Goal: Task Accomplishment & Management: Manage account settings

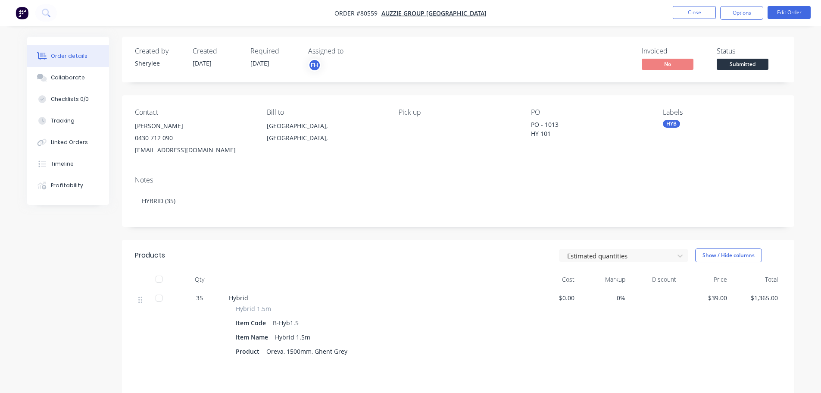
click at [23, 12] on img "button" at bounding box center [22, 12] width 13 height 13
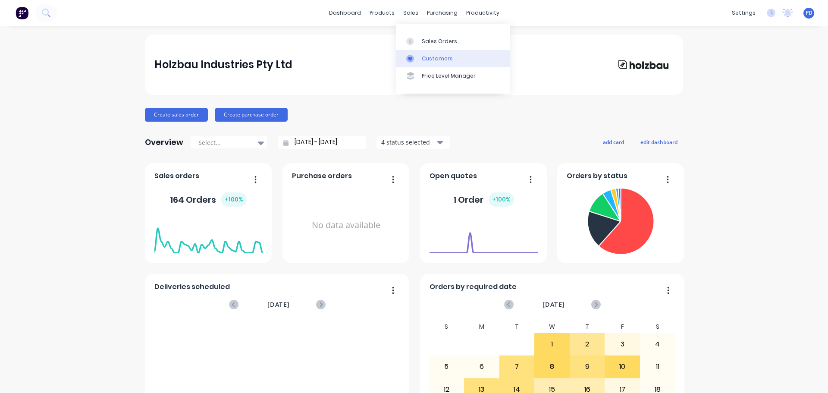
click at [414, 59] on div at bounding box center [412, 59] width 13 height 8
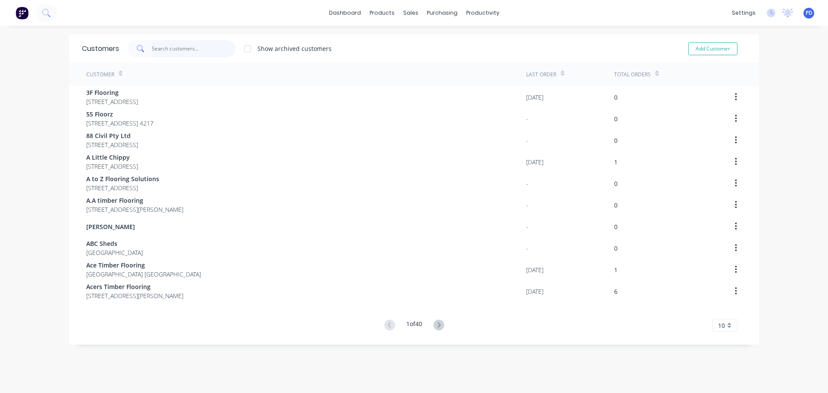
click at [158, 50] on input "text" at bounding box center [194, 48] width 84 height 17
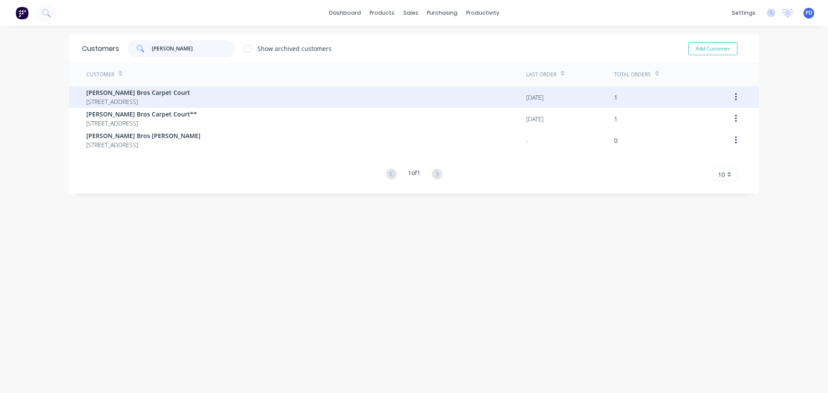
type input "[PERSON_NAME]"
click at [120, 94] on span "[PERSON_NAME] Bros Carpet Court" at bounding box center [138, 92] width 104 height 9
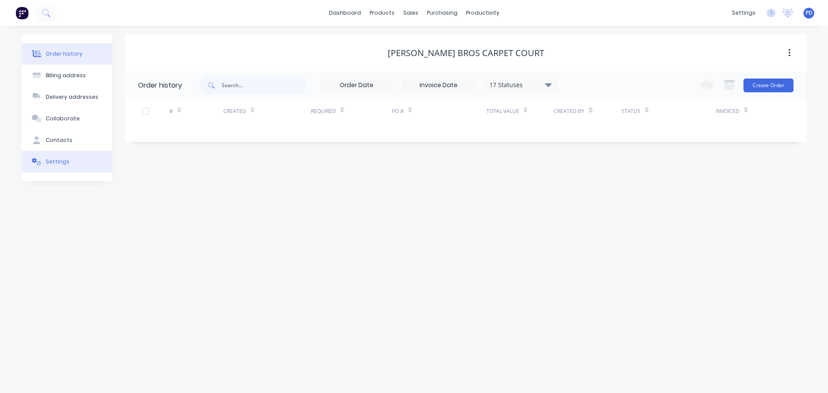
click at [56, 162] on div "Settings" at bounding box center [58, 162] width 24 height 8
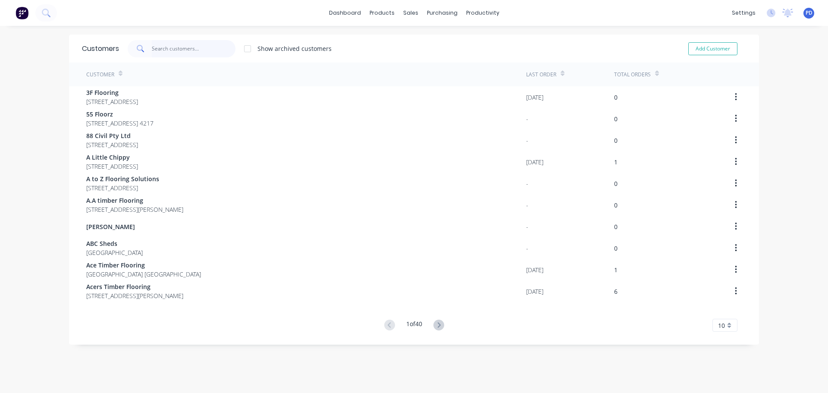
click at [170, 48] on input "text" at bounding box center [194, 48] width 84 height 17
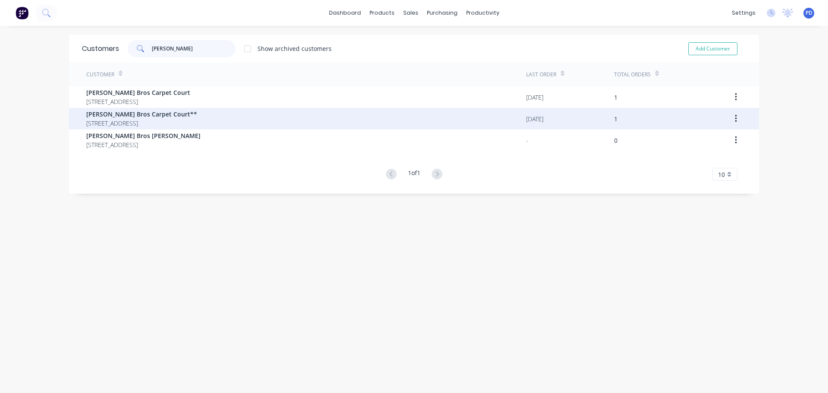
type input "[PERSON_NAME]"
click at [122, 116] on span "[PERSON_NAME] Bros Carpet Court**" at bounding box center [141, 114] width 111 height 9
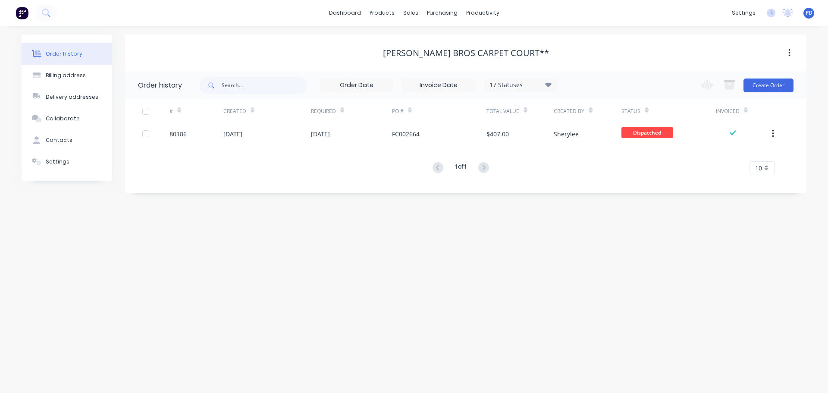
click at [790, 53] on icon "button" at bounding box center [789, 53] width 2 height 8
click at [573, 54] on div "[PERSON_NAME] Bros Carpet Court**" at bounding box center [465, 53] width 681 height 10
click at [507, 54] on div "[PERSON_NAME] Bros Carpet Court**" at bounding box center [466, 53] width 166 height 10
click at [530, 50] on div "[PERSON_NAME] Bros Carpet Court**" at bounding box center [465, 53] width 681 height 10
click at [786, 50] on button "button" at bounding box center [789, 53] width 20 height 16
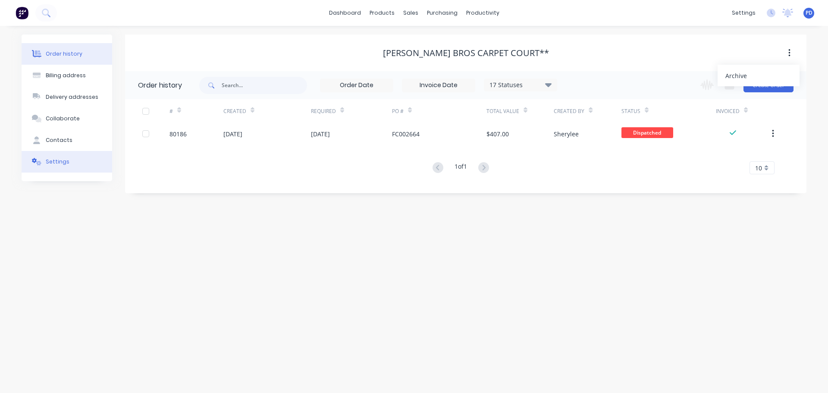
click at [56, 161] on div "Settings" at bounding box center [58, 162] width 24 height 8
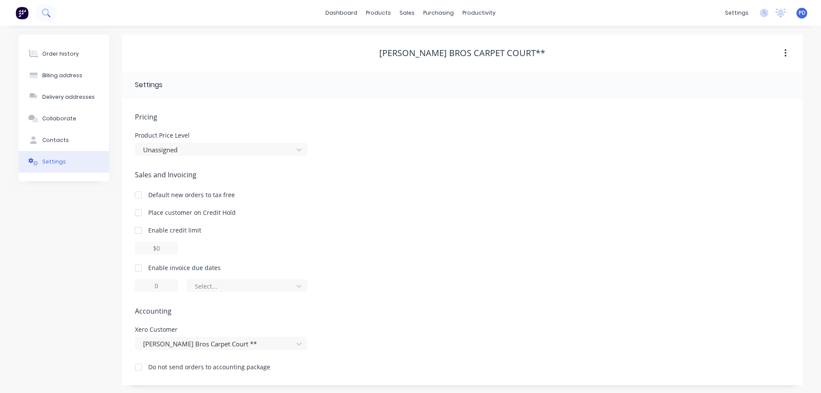
click at [44, 16] on icon at bounding box center [46, 13] width 8 height 8
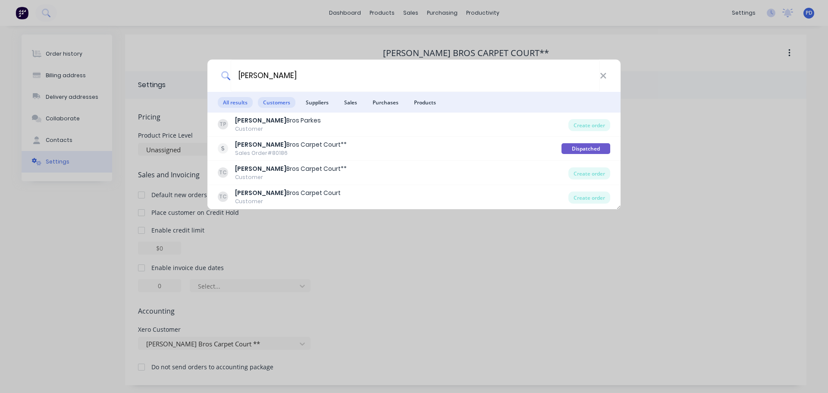
type input "[PERSON_NAME]"
click at [269, 99] on span "Customers" at bounding box center [277, 102] width 38 height 11
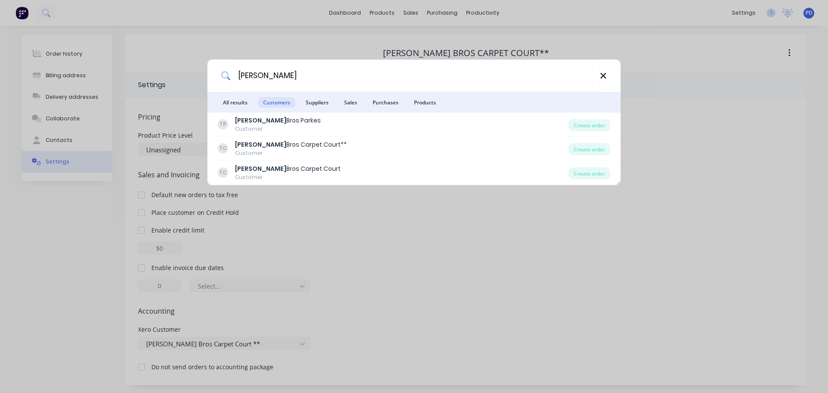
click at [605, 77] on icon at bounding box center [603, 76] width 6 height 6
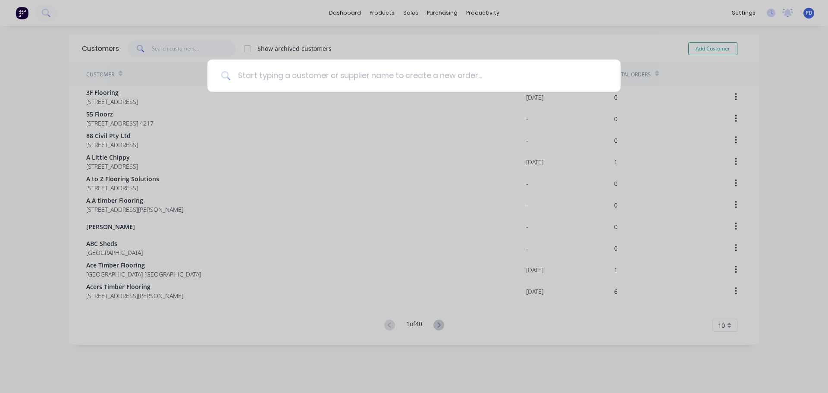
click at [248, 76] on input at bounding box center [419, 76] width 376 height 32
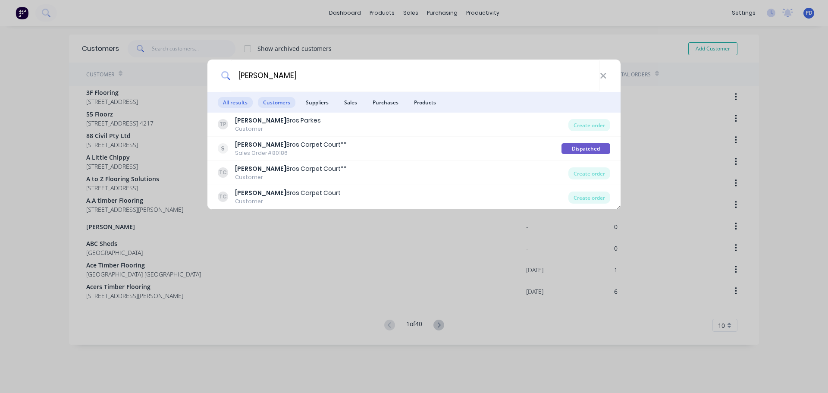
type input "[PERSON_NAME]"
click at [280, 103] on span "Customers" at bounding box center [277, 102] width 38 height 11
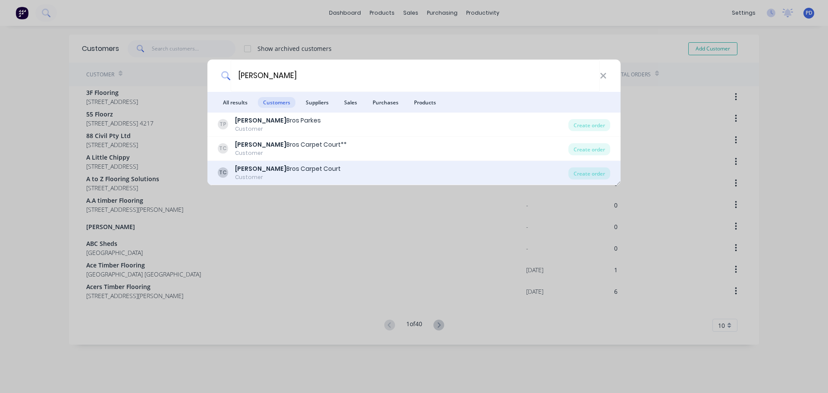
click at [270, 172] on div "[PERSON_NAME] Bros Carpet Court" at bounding box center [288, 168] width 106 height 9
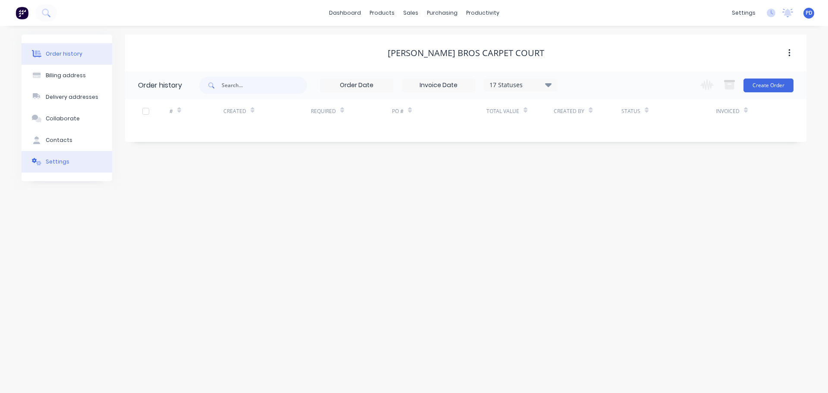
click at [62, 156] on button "Settings" at bounding box center [67, 162] width 91 height 22
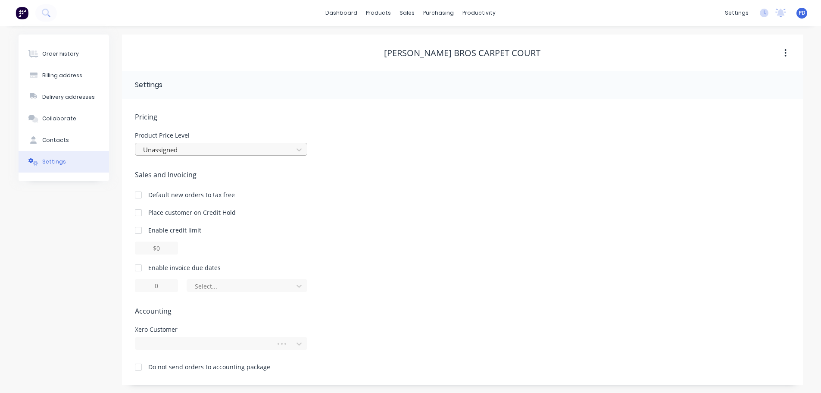
click at [194, 154] on div at bounding box center [215, 149] width 147 height 11
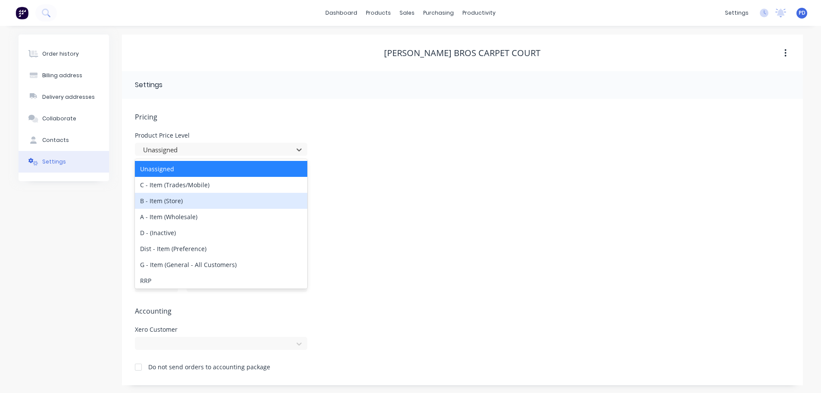
click at [178, 200] on div "B - Item (Store)" at bounding box center [221, 201] width 172 height 16
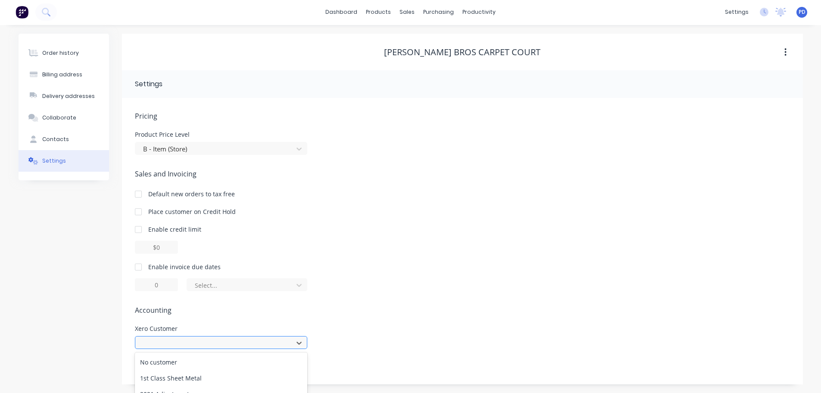
click at [172, 345] on div "995 results available. Use Up and Down to choose options, press Enter to select…" at bounding box center [221, 342] width 172 height 13
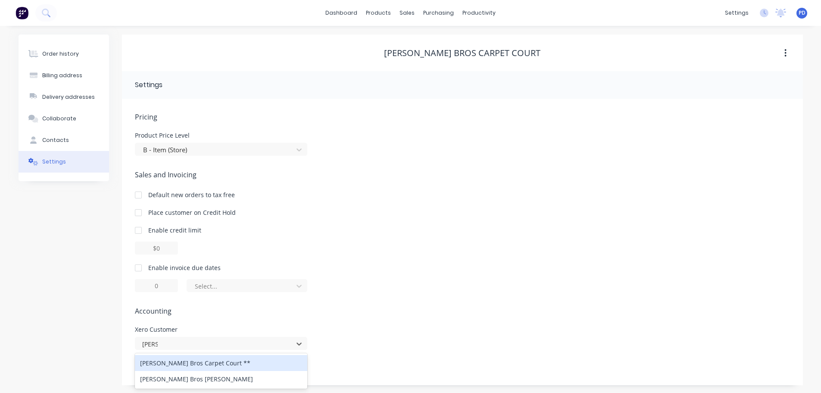
type input "[PERSON_NAME]"
click at [376, 358] on div "Pricing Product Price Level B - Item (Store) Sales and Invoicing Default new or…" at bounding box center [462, 248] width 655 height 273
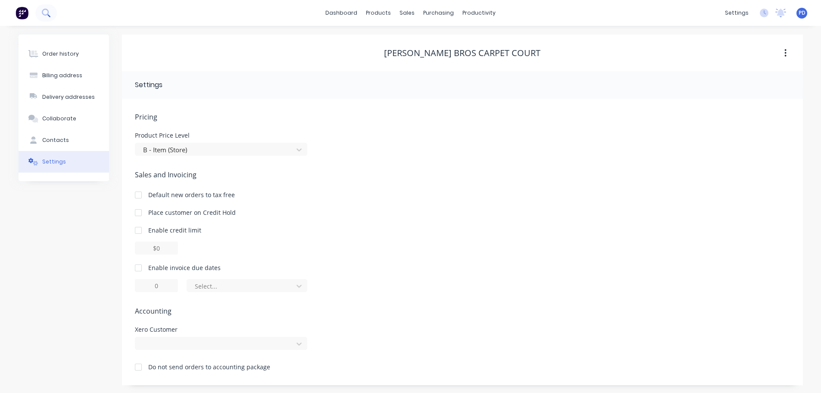
click at [47, 12] on icon at bounding box center [46, 13] width 8 height 8
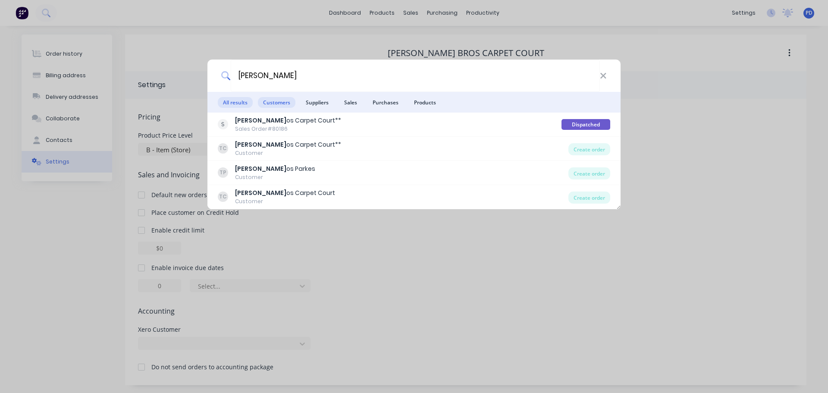
type input "[PERSON_NAME]"
click at [270, 107] on span "Customers" at bounding box center [277, 102] width 38 height 11
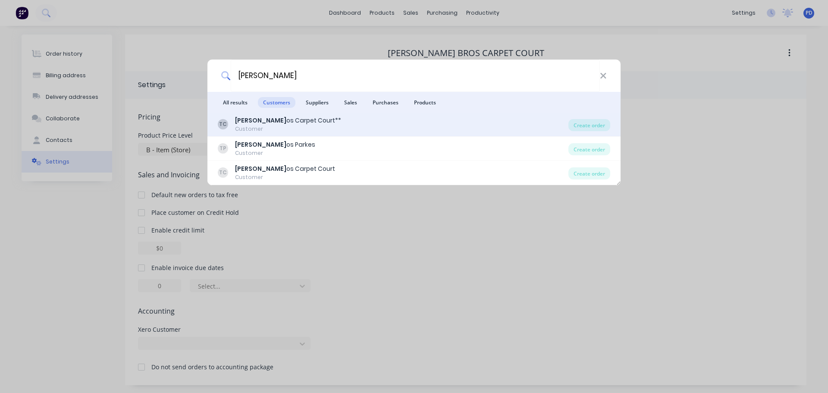
click at [261, 123] on div "[PERSON_NAME] os Carpet Court**" at bounding box center [288, 120] width 106 height 9
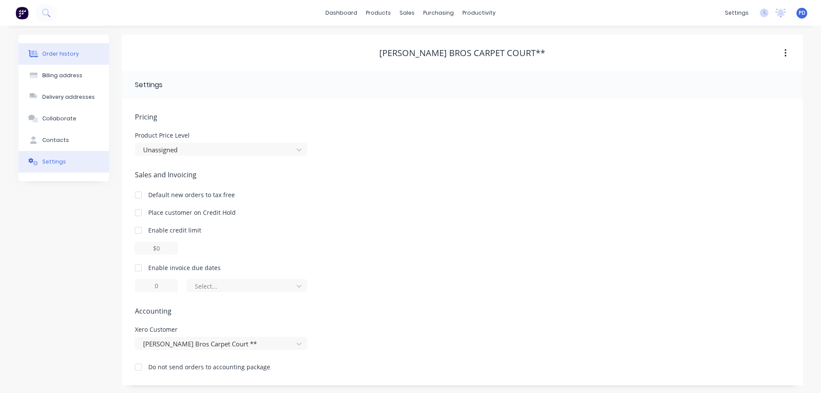
click at [62, 53] on div "Order history" at bounding box center [60, 54] width 37 height 8
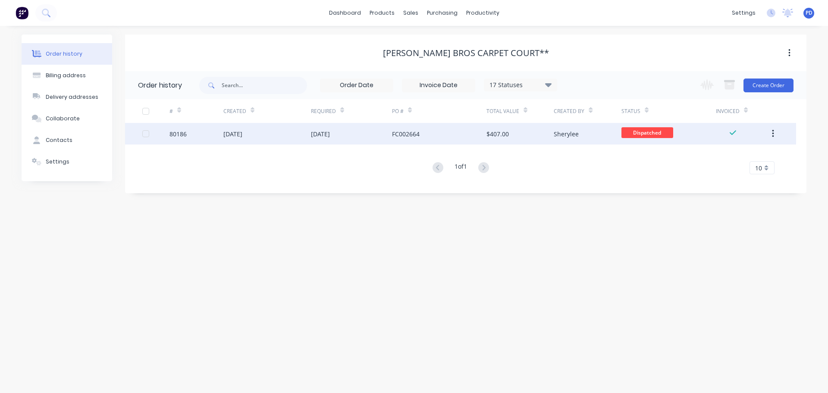
click at [771, 132] on button "button" at bounding box center [773, 134] width 20 height 16
click at [242, 132] on div "[DATE]" at bounding box center [232, 133] width 19 height 9
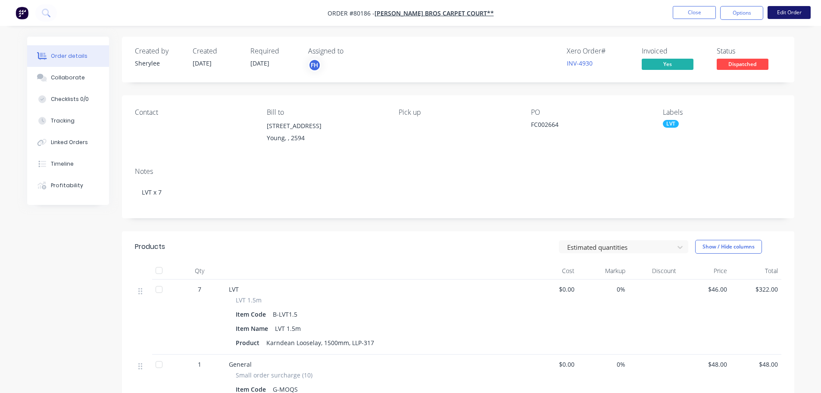
click at [782, 15] on button "Edit Order" at bounding box center [789, 12] width 43 height 13
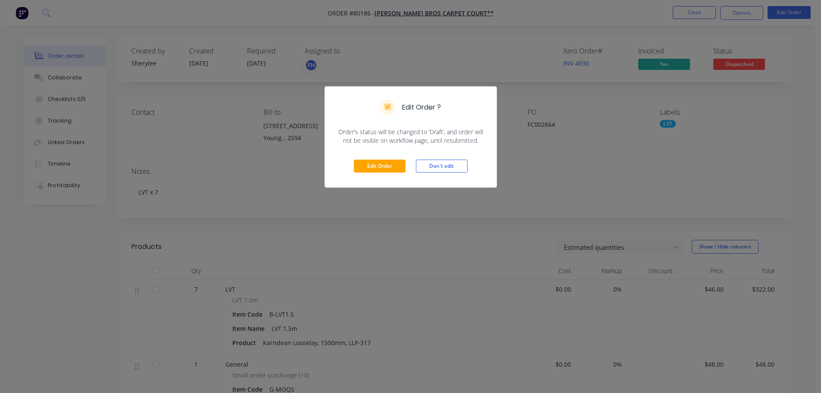
drag, startPoint x: 641, startPoint y: 16, endPoint x: 699, endPoint y: 21, distance: 57.5
click at [641, 17] on div "Edit Order ? Order’s status will be changed to ‘Draft’, and order will not be v…" at bounding box center [410, 196] width 821 height 393
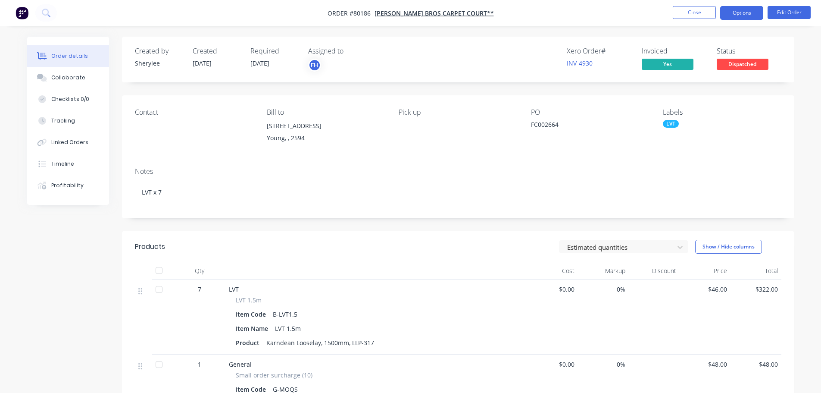
click at [748, 15] on button "Options" at bounding box center [742, 13] width 43 height 14
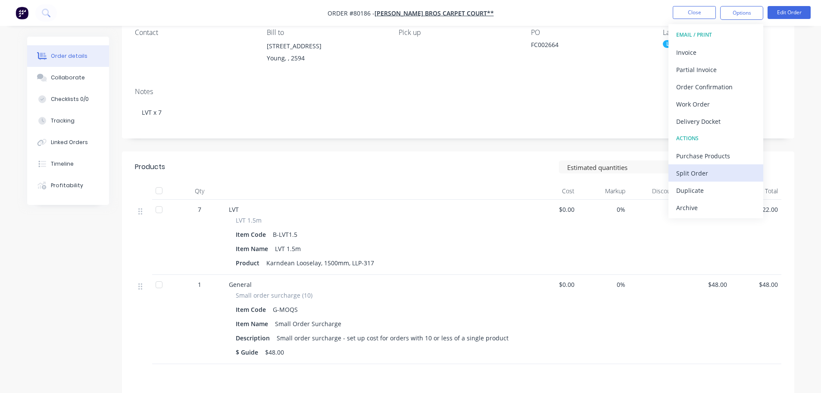
scroll to position [86, 0]
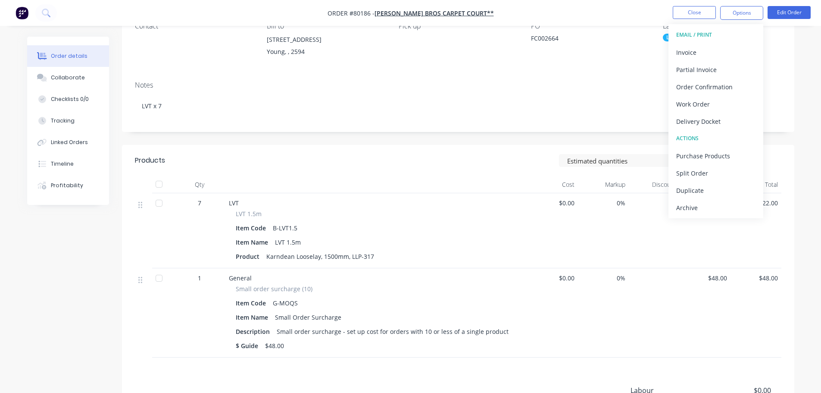
click at [395, 83] on div "Notes" at bounding box center [458, 85] width 647 height 8
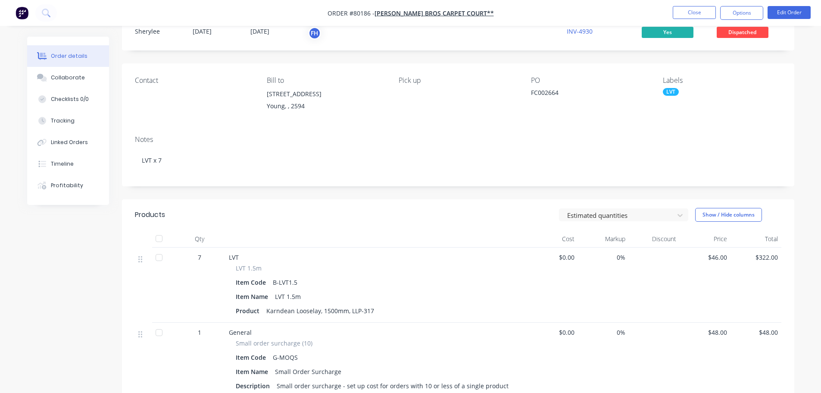
scroll to position [0, 0]
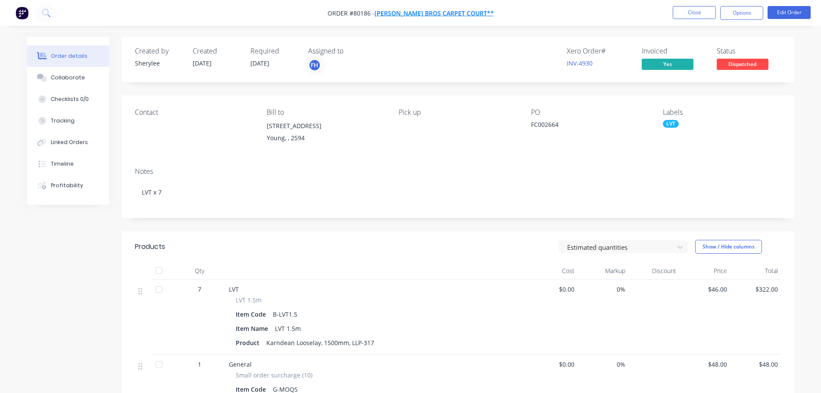
click at [450, 13] on span "[PERSON_NAME] Bros Carpet Court**" at bounding box center [434, 13] width 119 height 8
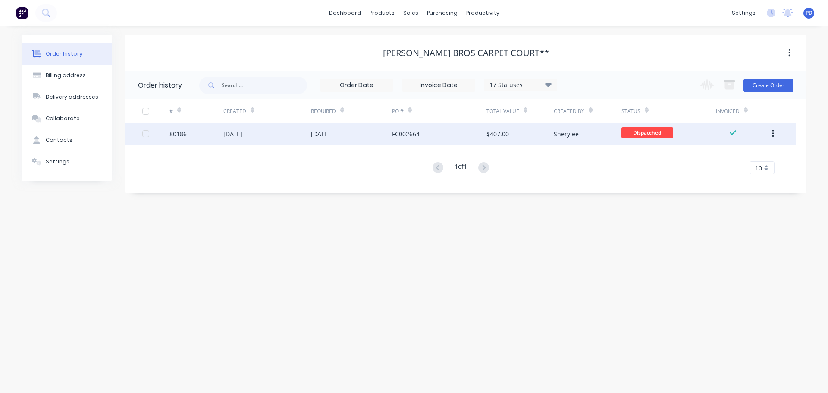
click at [238, 129] on div "[DATE]" at bounding box center [232, 133] width 19 height 9
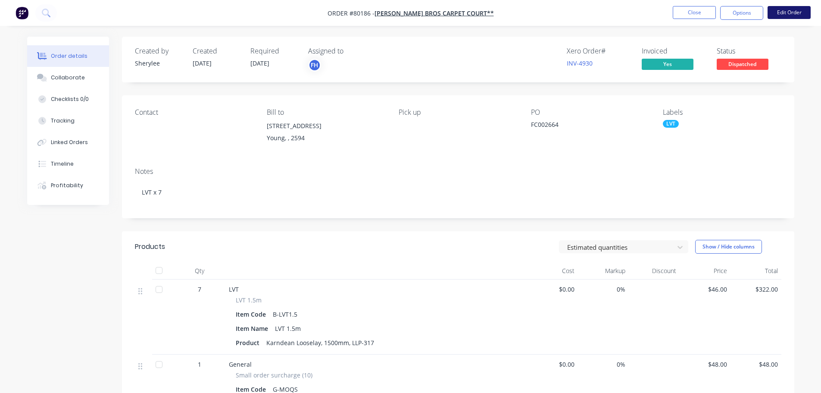
click at [793, 15] on button "Edit Order" at bounding box center [789, 12] width 43 height 13
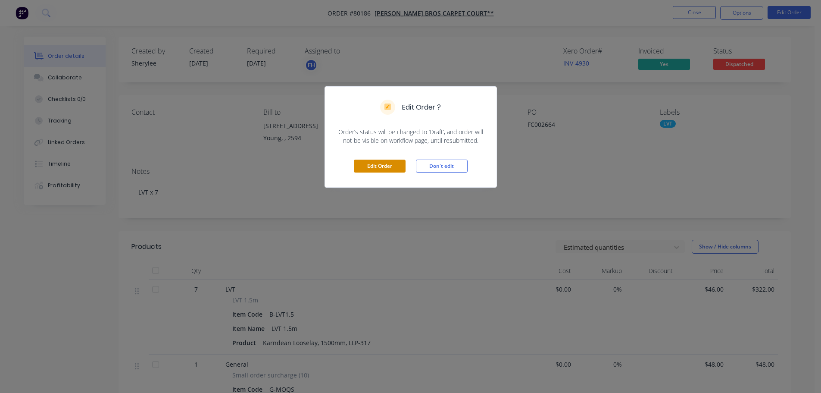
click at [373, 172] on button "Edit Order" at bounding box center [380, 166] width 52 height 13
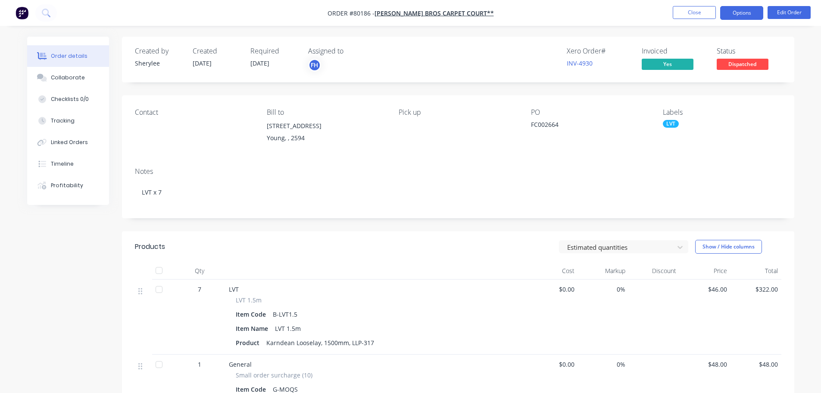
click at [733, 15] on button "Options" at bounding box center [742, 13] width 43 height 14
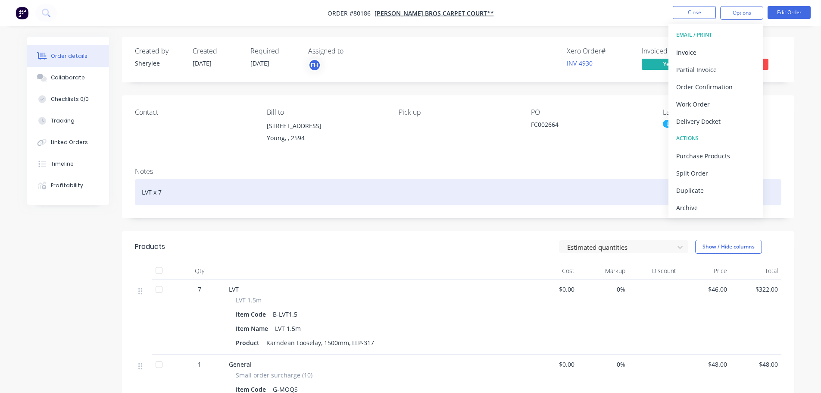
click at [555, 194] on div "LVT x 7" at bounding box center [458, 192] width 647 height 26
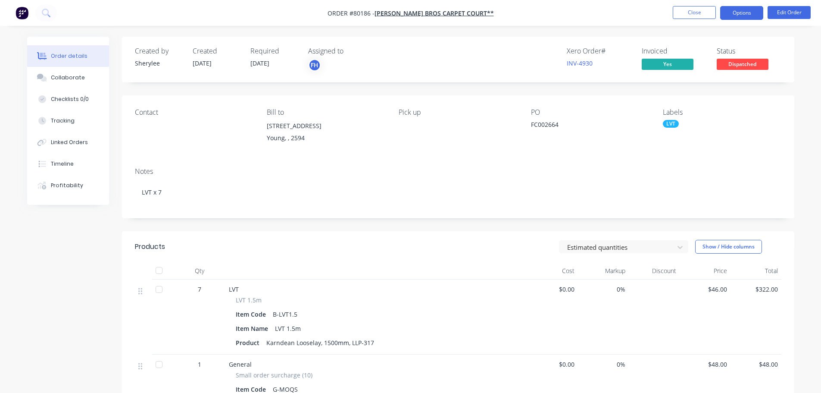
click at [749, 13] on button "Options" at bounding box center [742, 13] width 43 height 14
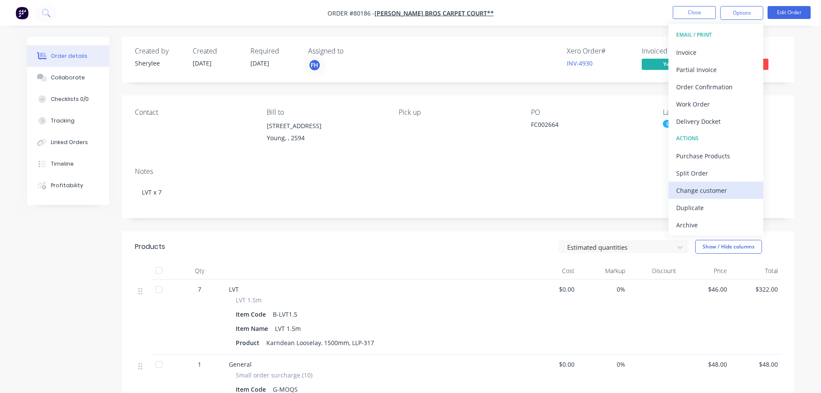
click at [691, 189] on div "Change customer" at bounding box center [716, 190] width 79 height 13
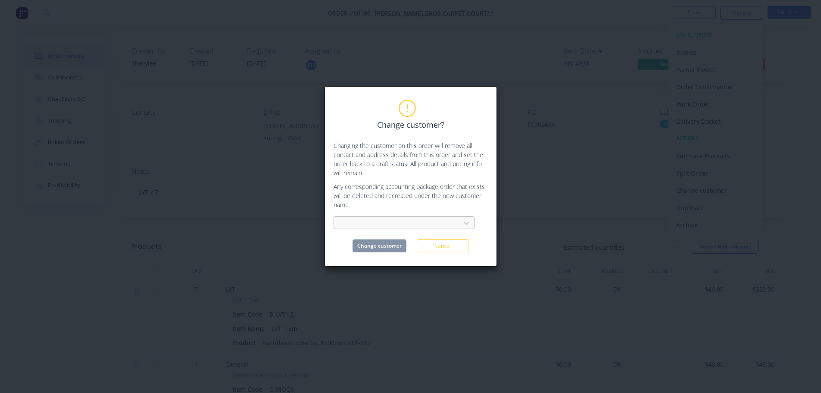
click at [437, 223] on div at bounding box center [398, 223] width 115 height 11
type input "[PERSON_NAME]"
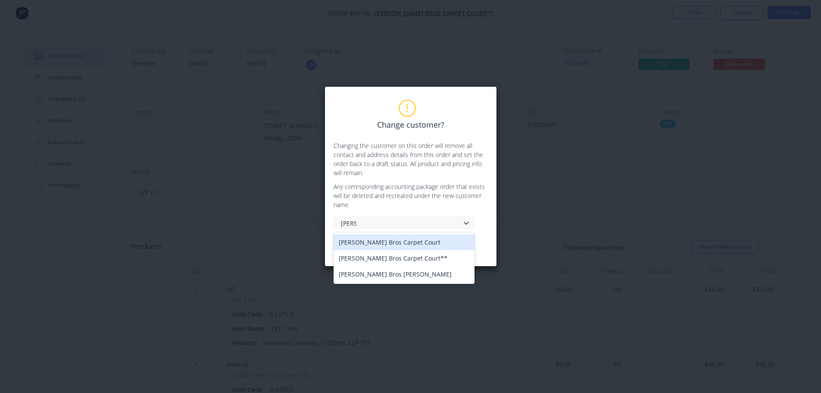
click at [400, 242] on div "[PERSON_NAME] Bros Carpet Court" at bounding box center [404, 242] width 141 height 16
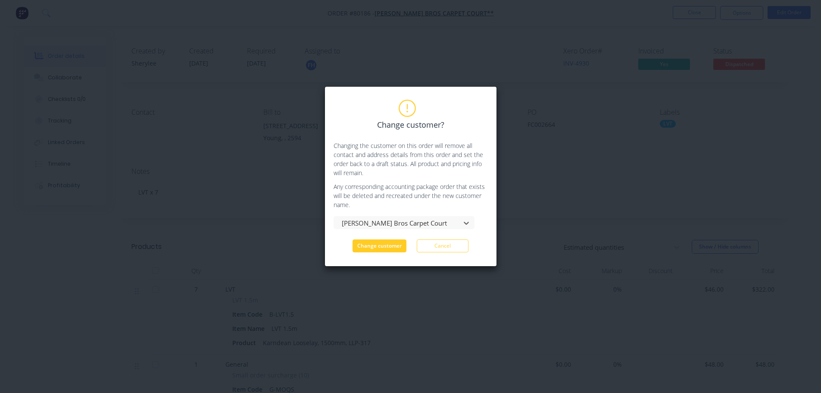
click at [389, 245] on button "Change customer" at bounding box center [380, 245] width 54 height 13
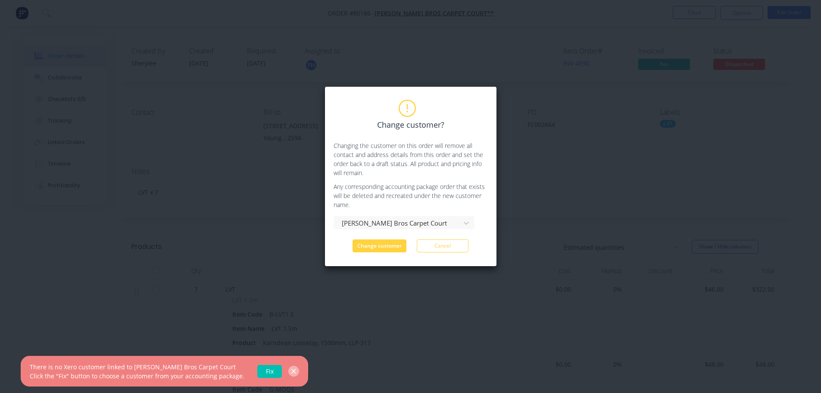
click at [292, 370] on button "button" at bounding box center [293, 371] width 11 height 11
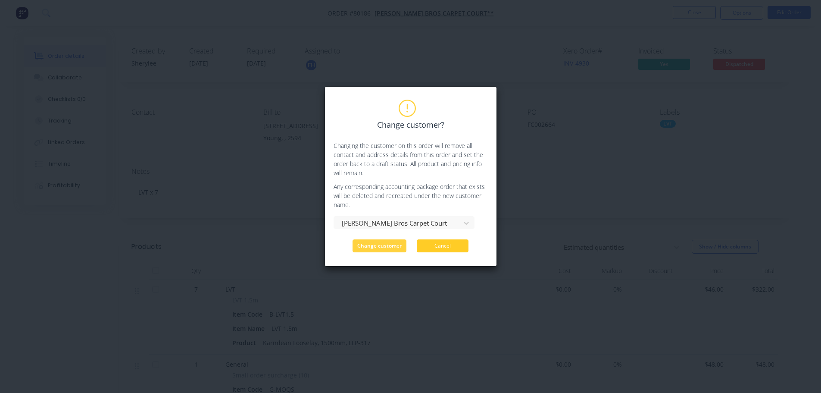
click at [439, 247] on button "Cancel" at bounding box center [443, 245] width 52 height 13
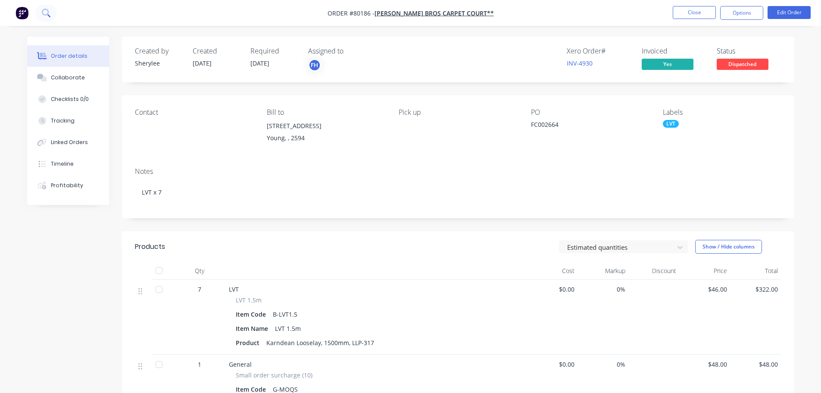
click at [41, 8] on button at bounding box center [46, 12] width 22 height 17
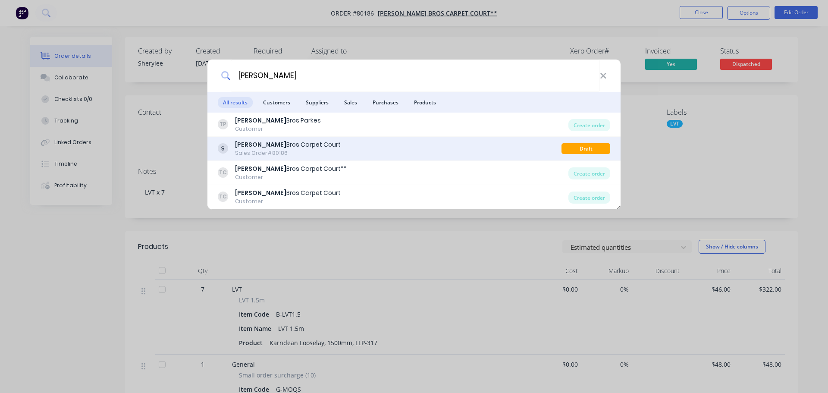
type input "[PERSON_NAME]"
click at [266, 144] on div "[PERSON_NAME] Bros Carpet Court" at bounding box center [288, 144] width 106 height 9
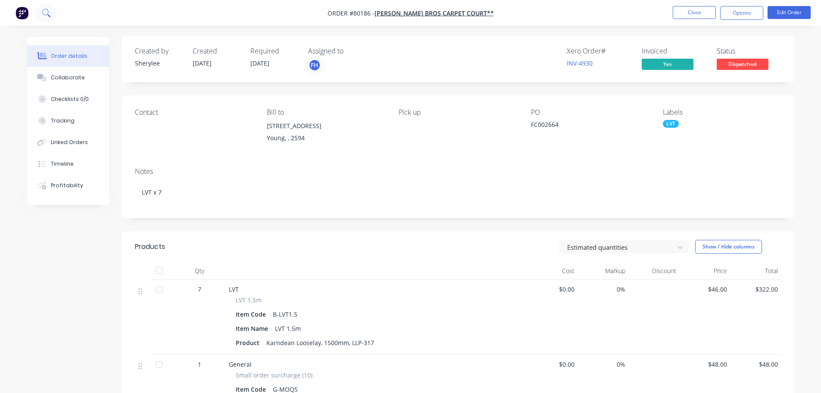
click at [42, 13] on icon at bounding box center [46, 13] width 8 height 8
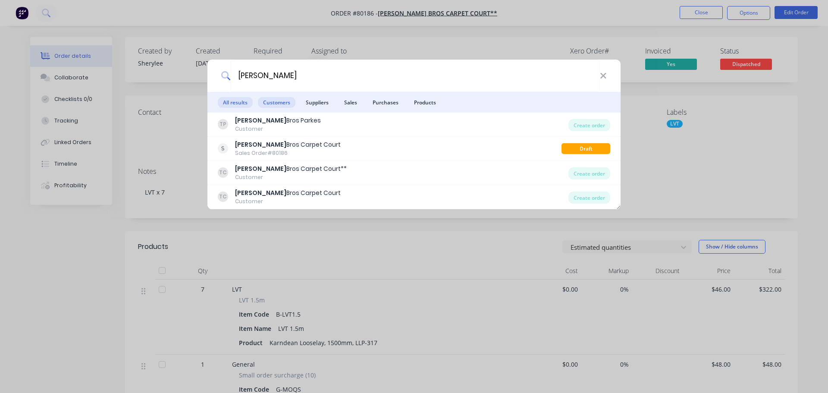
type input "[PERSON_NAME]"
click at [272, 104] on span "Customers" at bounding box center [277, 102] width 38 height 11
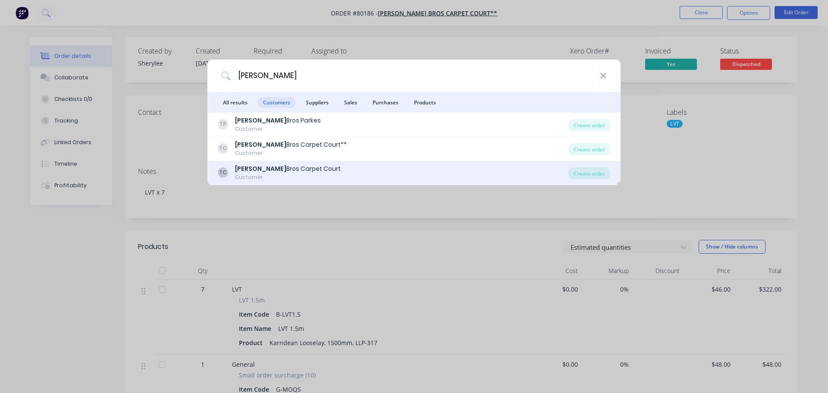
click at [262, 169] on div "[PERSON_NAME] Bros Carpet Court" at bounding box center [288, 168] width 106 height 9
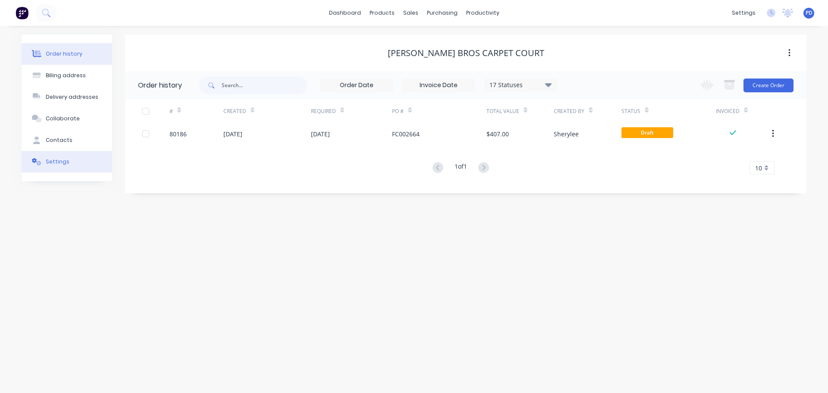
click at [63, 162] on div "Settings" at bounding box center [58, 162] width 24 height 8
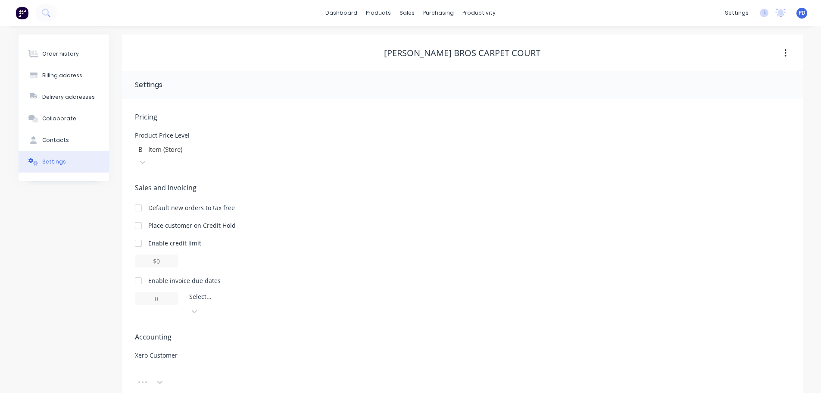
scroll to position [1, 0]
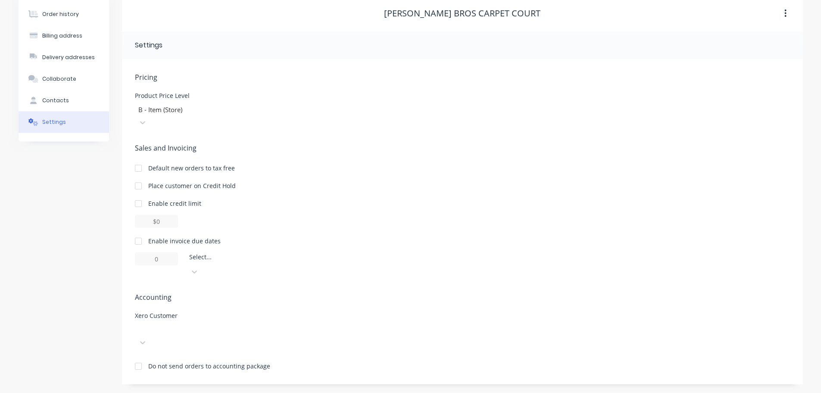
click at [165, 340] on div at bounding box center [199, 336] width 129 height 26
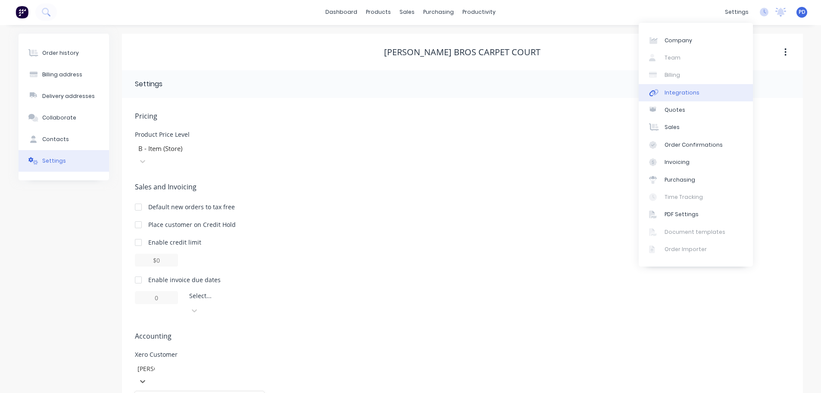
type input "[PERSON_NAME]"
click at [677, 94] on div "Integrations" at bounding box center [682, 93] width 35 height 8
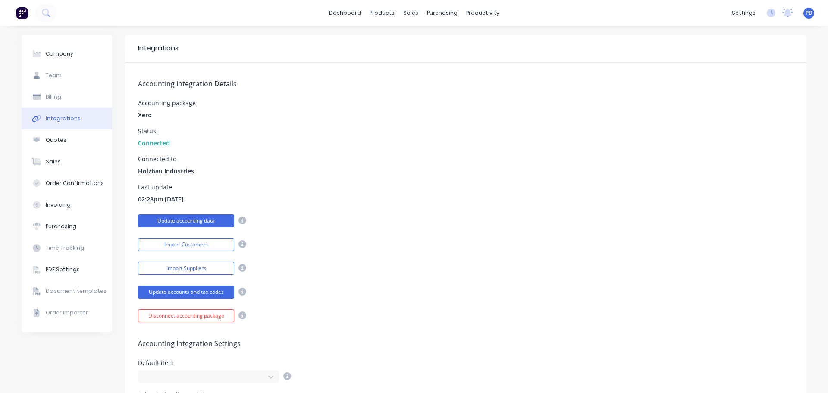
click at [191, 223] on button "Update accounting data" at bounding box center [186, 220] width 96 height 13
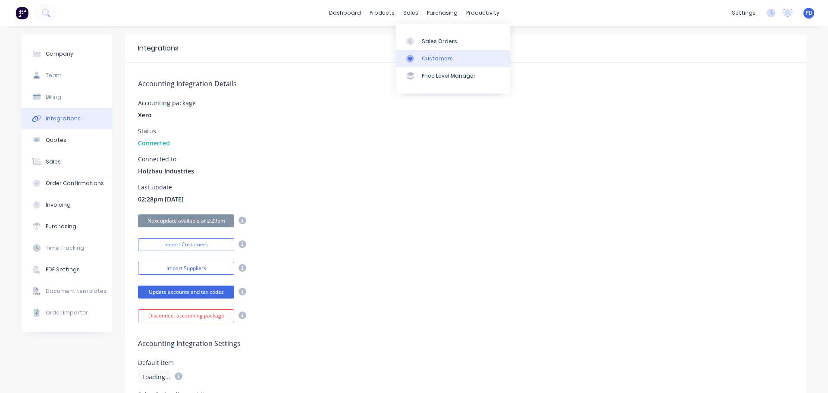
click at [426, 61] on div "Customers" at bounding box center [437, 59] width 31 height 8
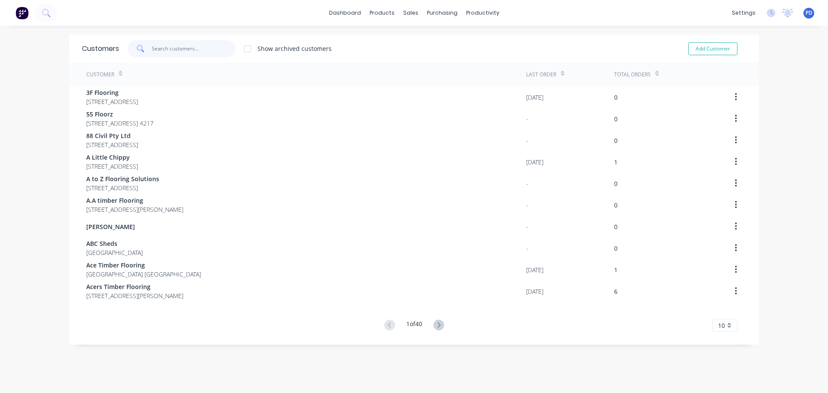
click at [168, 46] on input "text" at bounding box center [194, 48] width 84 height 17
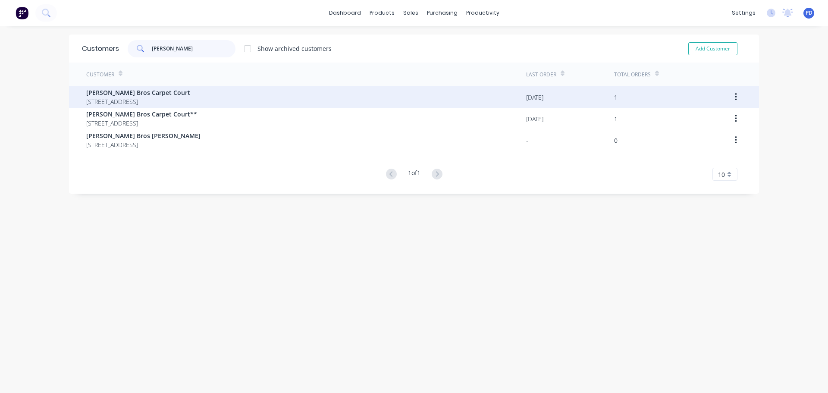
type input "[PERSON_NAME]"
click at [140, 97] on span "[PERSON_NAME] Bros Carpet Court" at bounding box center [138, 92] width 104 height 9
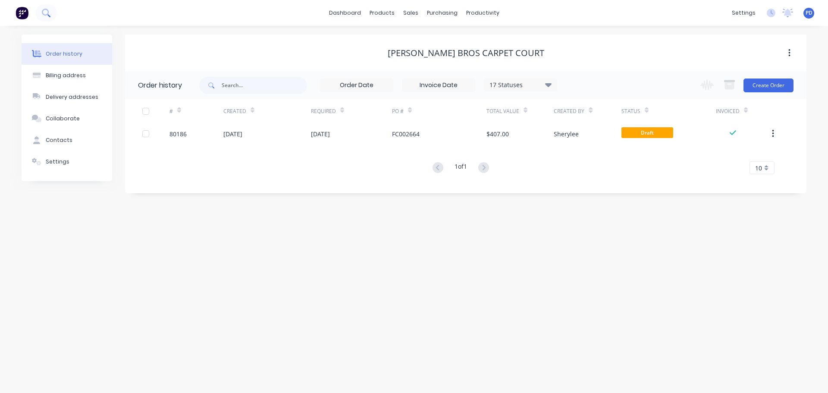
click at [46, 13] on icon at bounding box center [46, 13] width 8 height 8
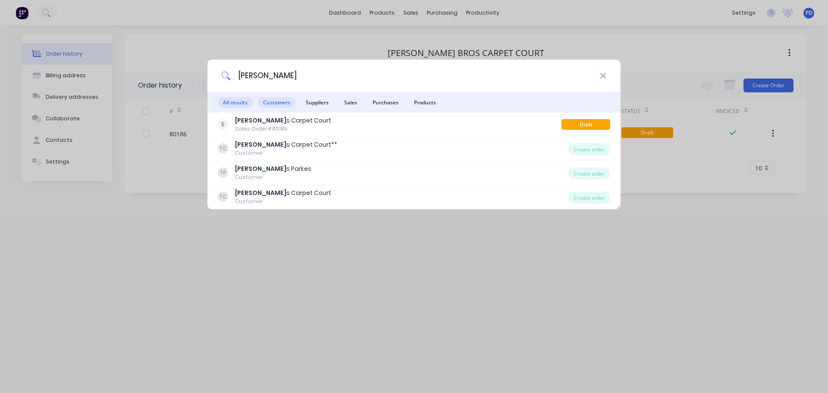
type input "terry bro"
click at [275, 107] on span "Customers" at bounding box center [277, 102] width 38 height 11
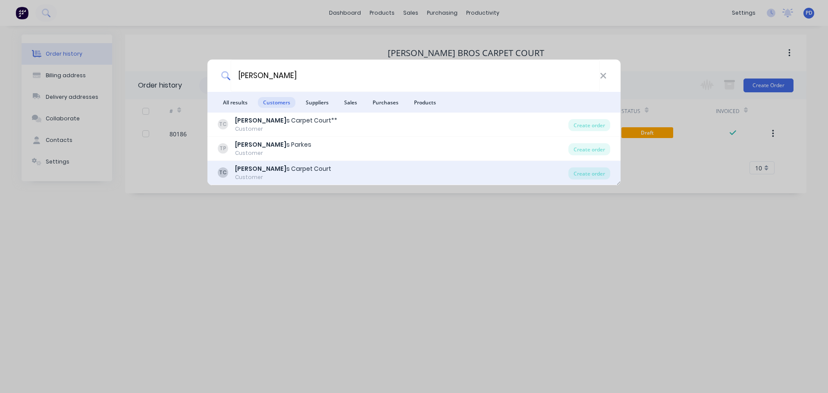
click at [254, 168] on b "Terry Bro" at bounding box center [260, 168] width 51 height 9
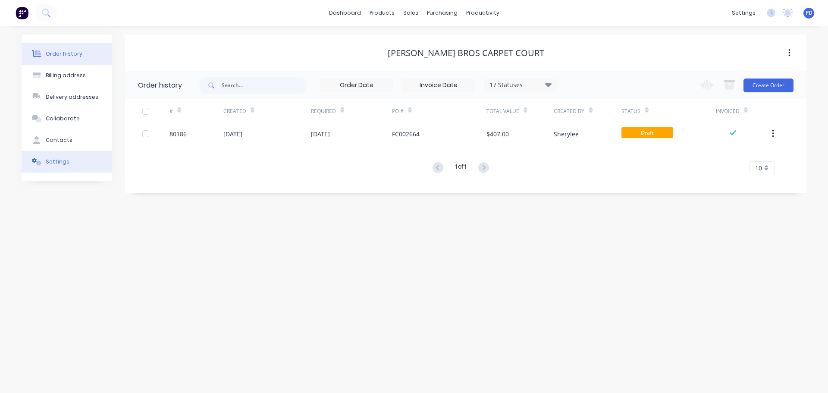
click at [56, 160] on div "Settings" at bounding box center [58, 162] width 24 height 8
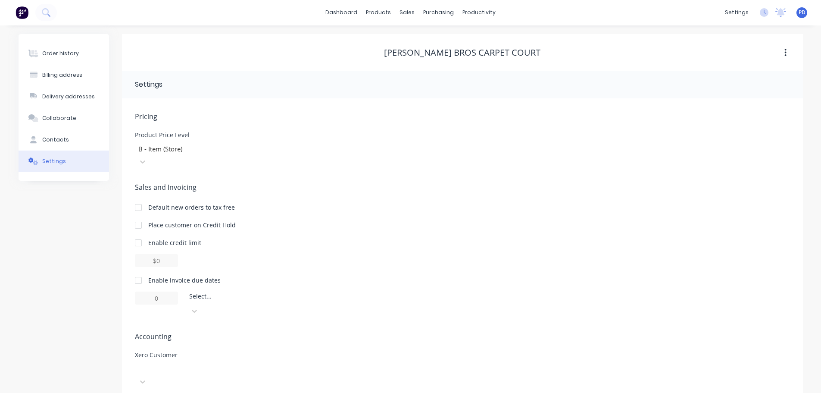
scroll to position [1, 0]
click at [199, 362] on div at bounding box center [199, 375] width 129 height 26
type input "[PERSON_NAME]"
click at [56, 47] on button "Order history" at bounding box center [64, 53] width 91 height 22
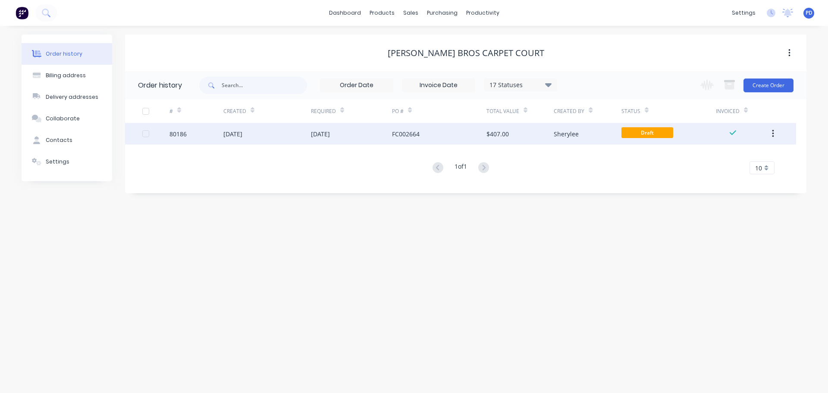
click at [320, 132] on div "[DATE]" at bounding box center [320, 133] width 19 height 9
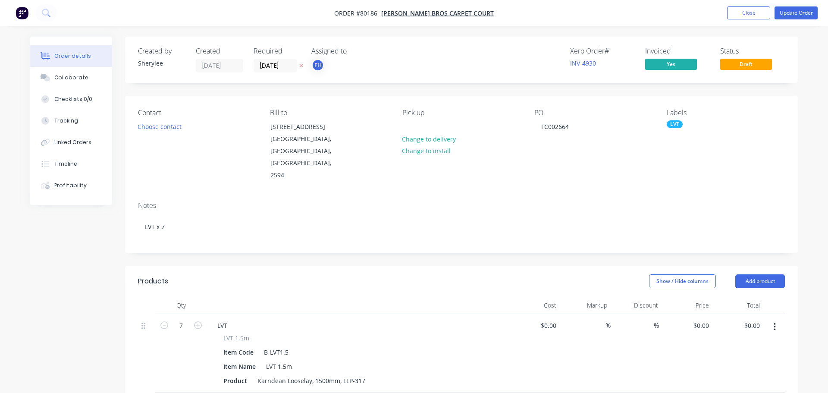
type input "$46.00"
type input "$322.00"
type input "$48.00"
click at [787, 13] on button "Update Order" at bounding box center [789, 12] width 43 height 13
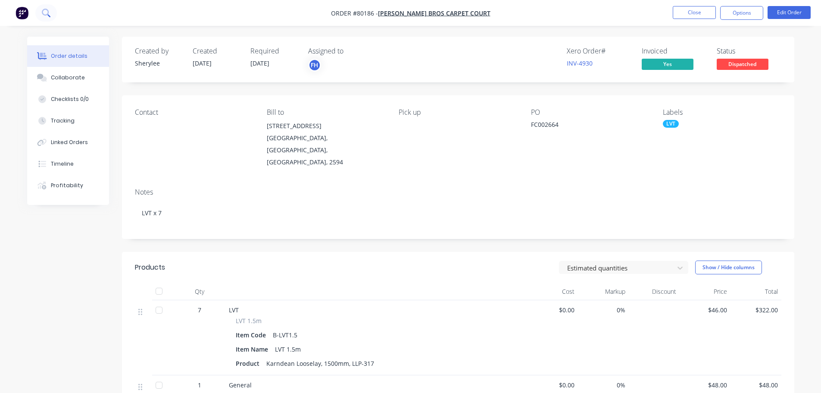
click at [40, 13] on button at bounding box center [46, 12] width 22 height 17
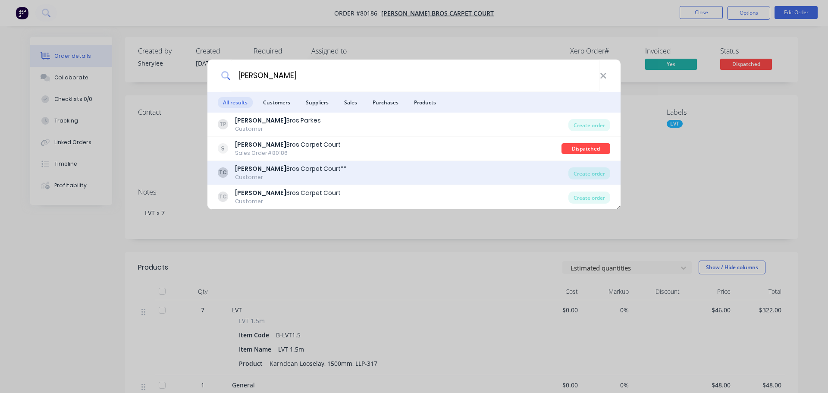
type input "[PERSON_NAME]"
click at [268, 169] on div "Terry Bros Carpet Court**" at bounding box center [291, 168] width 112 height 9
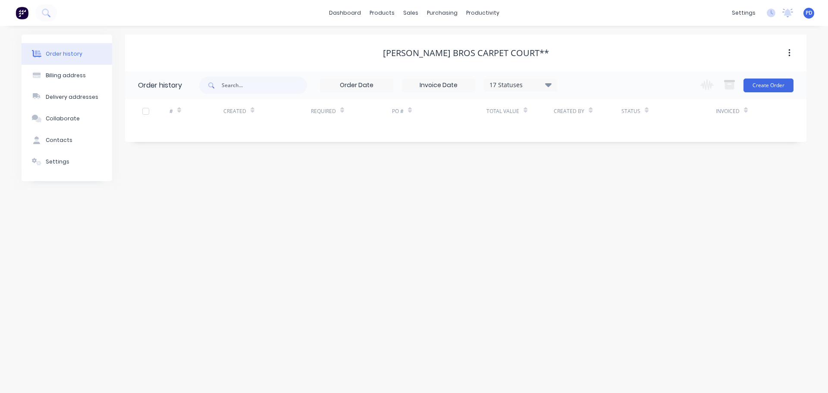
click at [790, 54] on icon "button" at bounding box center [789, 52] width 2 height 9
click at [732, 77] on div "Archive" at bounding box center [758, 75] width 66 height 13
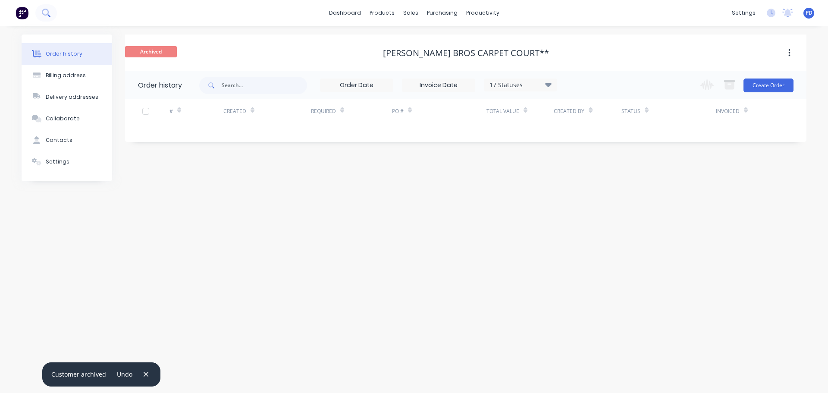
click at [50, 11] on icon at bounding box center [46, 13] width 8 height 8
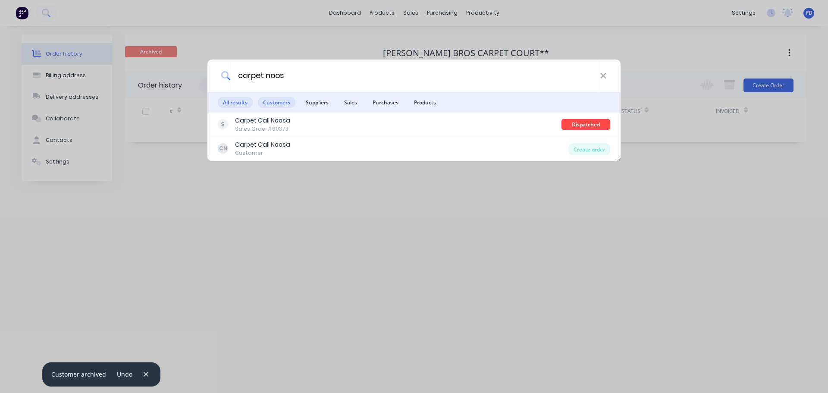
type input "carpet noos"
click at [270, 107] on span "Customers" at bounding box center [277, 102] width 38 height 11
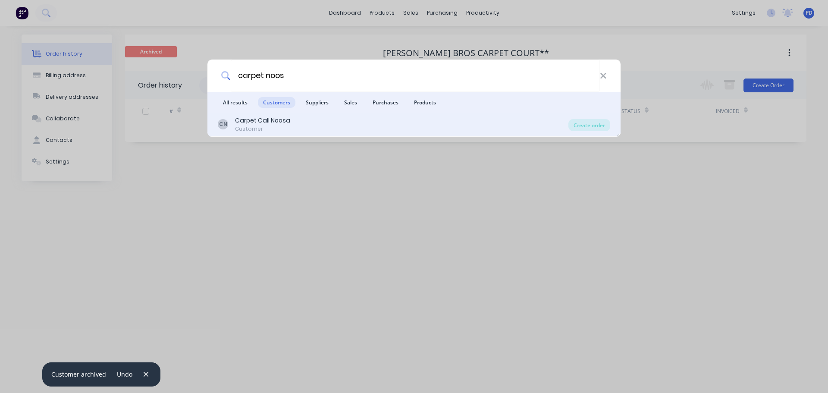
click at [258, 118] on div "Carpet Call Noosa" at bounding box center [262, 120] width 55 height 9
